Goal: Entertainment & Leisure: Consume media (video, audio)

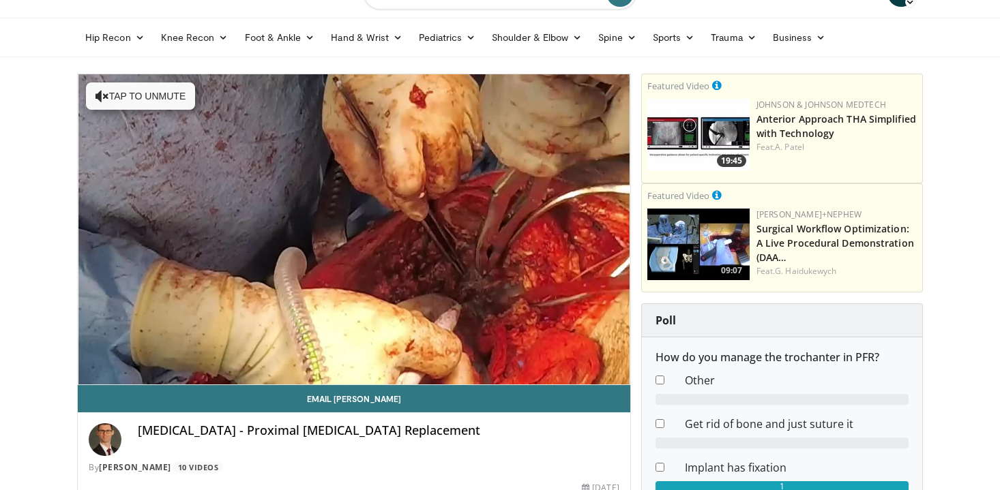
scroll to position [25, 0]
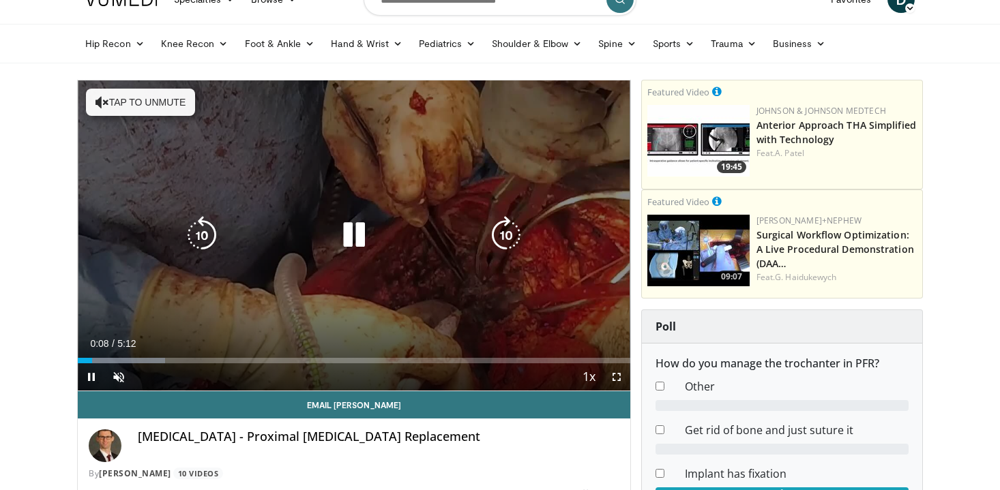
click at [152, 100] on button "Tap to unmute" at bounding box center [140, 102] width 109 height 27
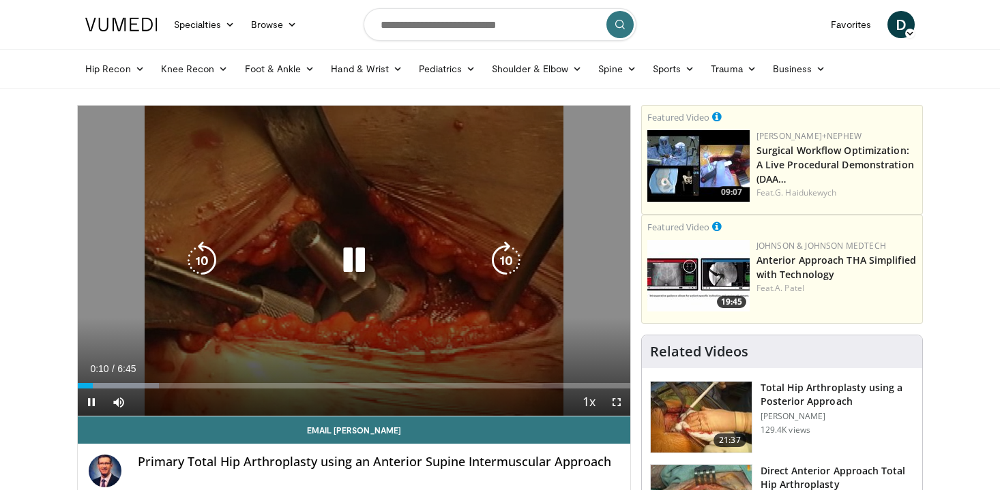
click at [359, 258] on icon "Video Player" at bounding box center [354, 260] width 38 height 38
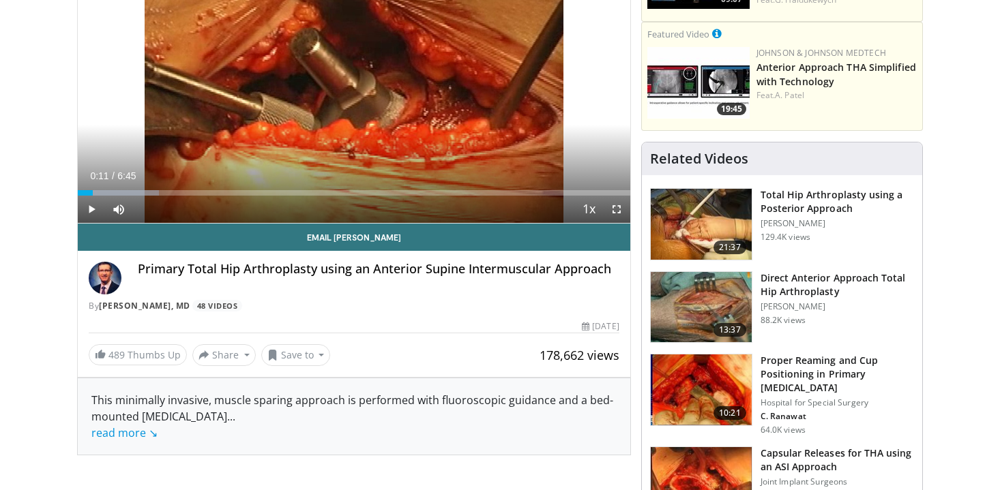
scroll to position [194, 0]
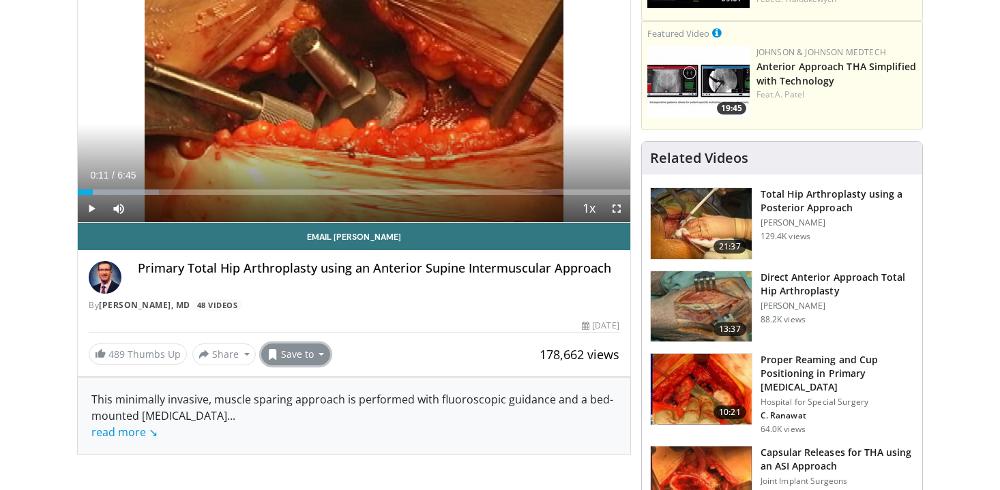
click at [310, 356] on button "Save to" at bounding box center [296, 355] width 70 height 22
click at [324, 408] on link "Ver depois" at bounding box center [320, 406] width 117 height 22
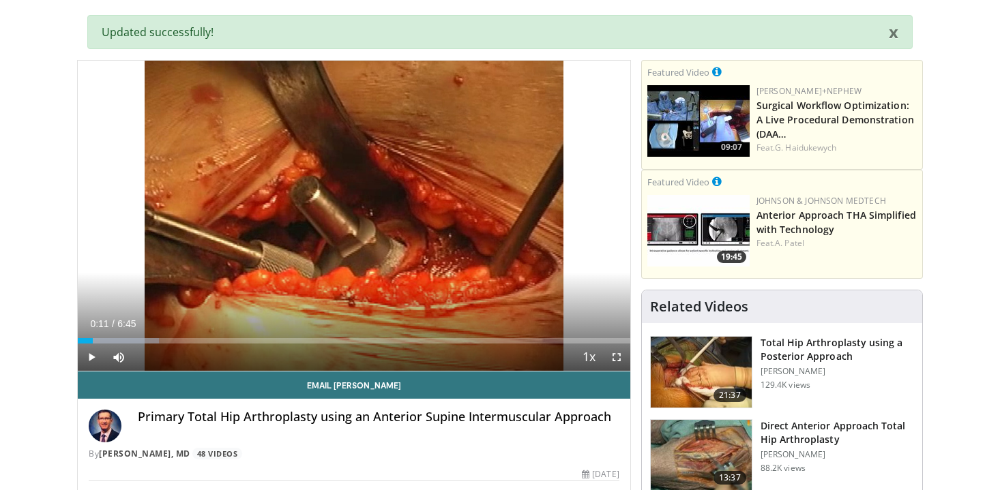
scroll to position [0, 0]
